Goal: Task Accomplishment & Management: Use online tool/utility

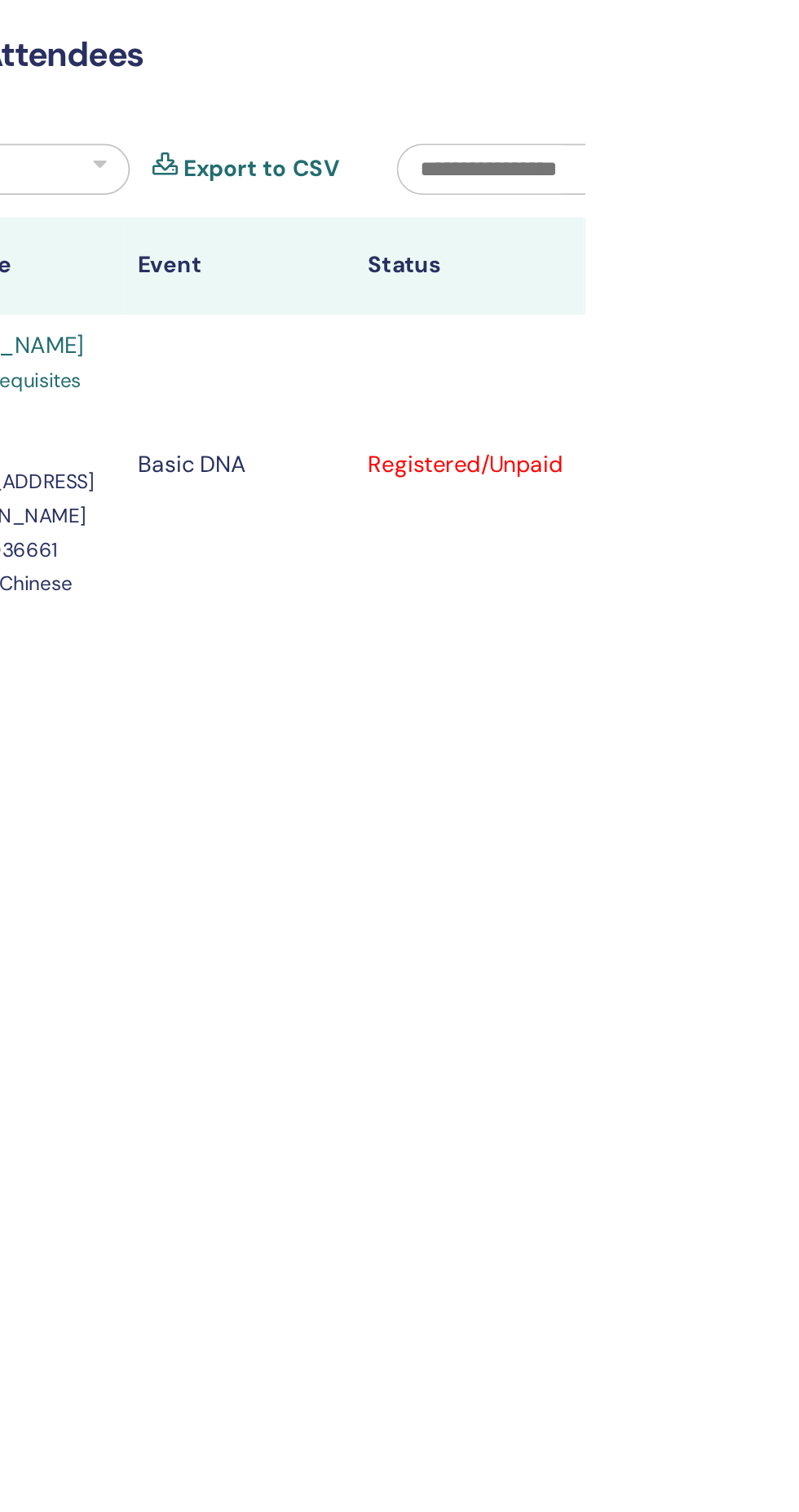
click at [798, 335] on icon at bounding box center [808, 338] width 5 height 13
